Goal: Find contact information: Find contact information

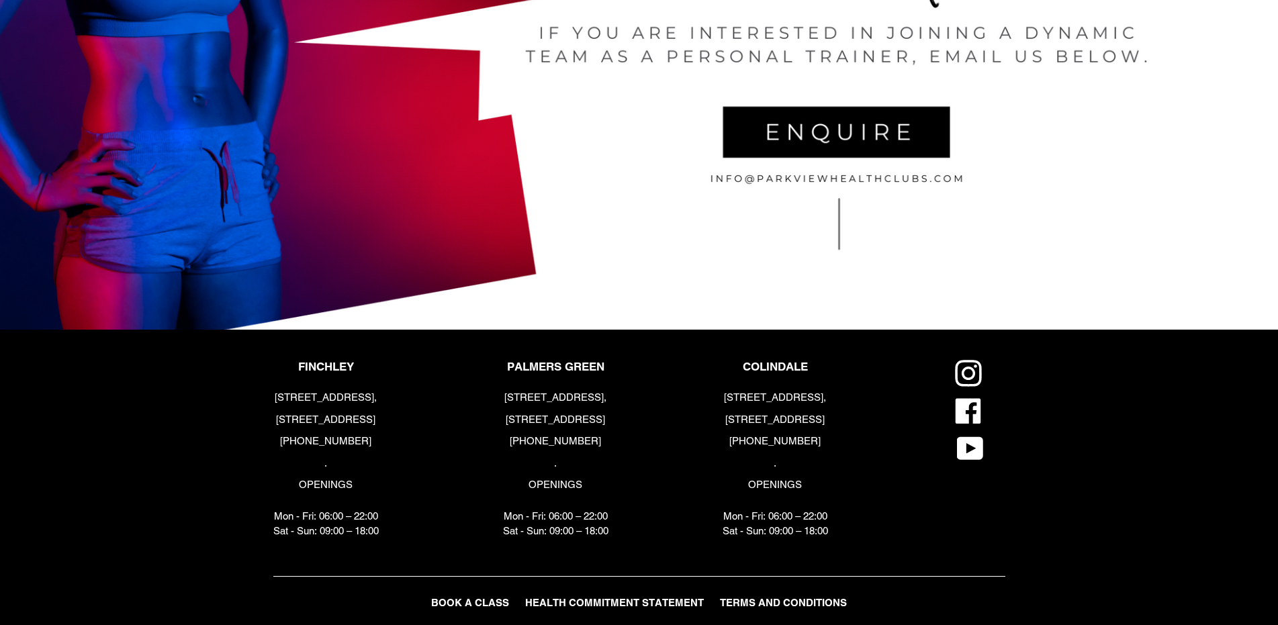
scroll to position [3089, 0]
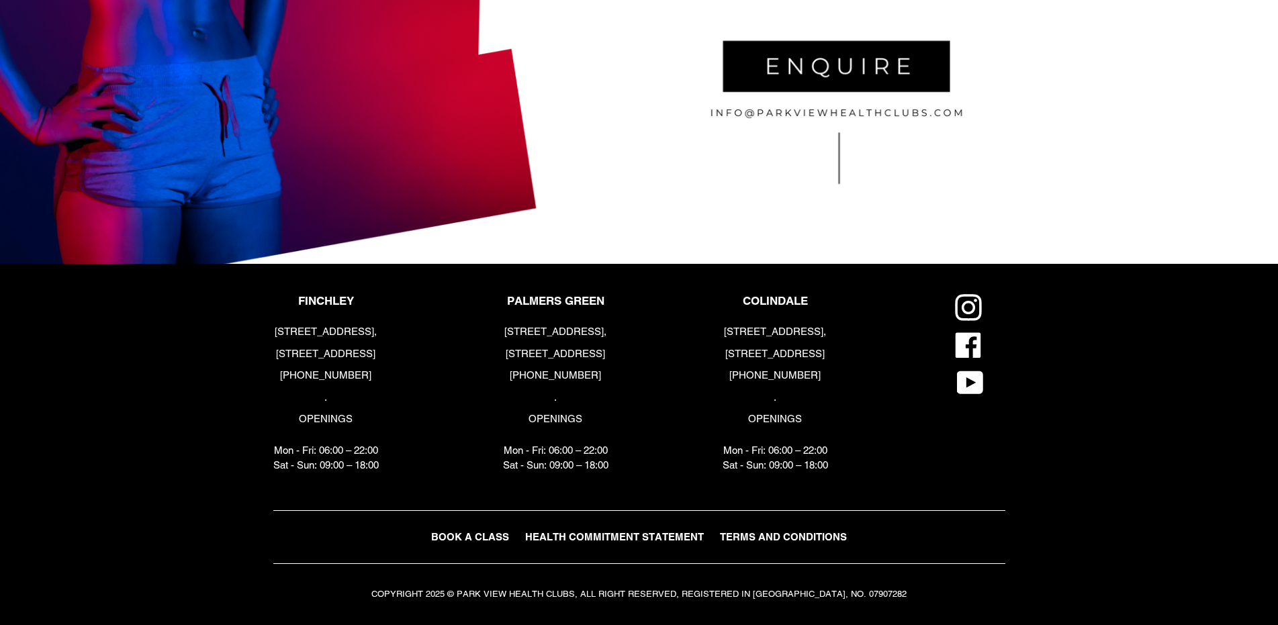
drag, startPoint x: 830, startPoint y: 374, endPoint x: 725, endPoint y: 375, distance: 104.7
click at [725, 375] on p "[PHONE_NUMBER]" at bounding box center [774, 375] width 105 height 15
copy p "[PHONE_NUMBER]"
click at [890, 440] on div "COLINDALE 6 Heath Parade, London, NW9 5ZN +44 (0) 2034418282 . OPENINGS Mon - F…" at bounding box center [822, 387] width 220 height 186
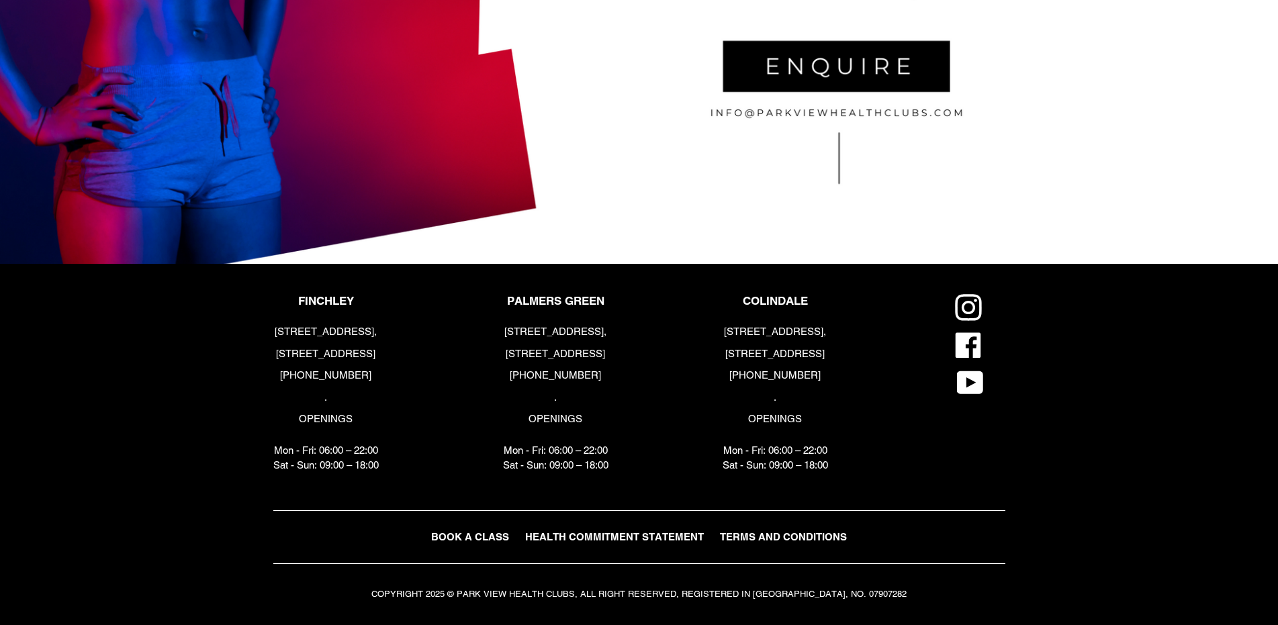
drag, startPoint x: 821, startPoint y: 375, endPoint x: 729, endPoint y: 378, distance: 92.0
click at [729, 378] on div "COLINDALE 6 Heath Parade, London, NW9 5ZN +44 (0) 2034418282 . OPENINGS Mon - F…" at bounding box center [822, 387] width 220 height 186
copy p "[PHONE_NUMBER]"
drag, startPoint x: 816, startPoint y: 213, endPoint x: 768, endPoint y: 189, distance: 54.0
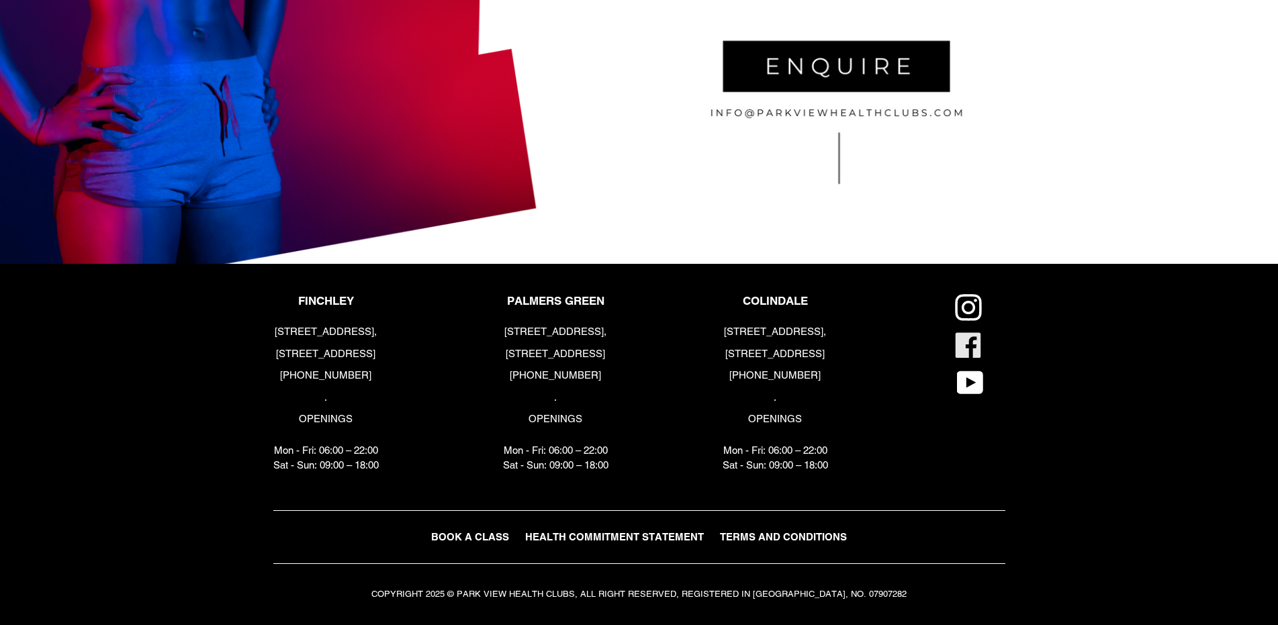
click at [971, 342] on icon at bounding box center [968, 345] width 27 height 27
